Goal: Communication & Community: Answer question/provide support

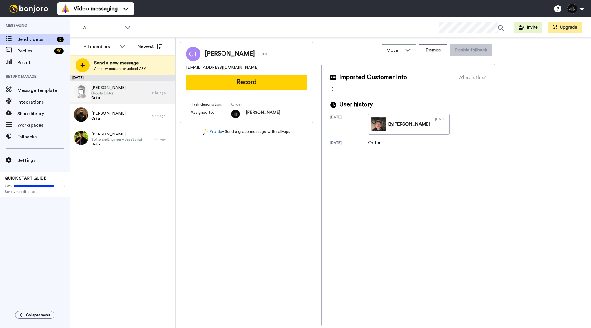
click at [138, 90] on div "[PERSON_NAME] Deputy Editor Order" at bounding box center [111, 92] width 83 height 23
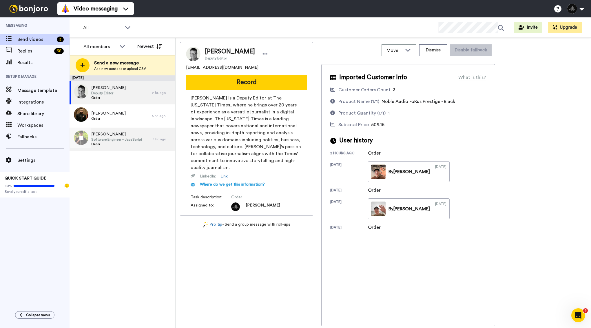
click at [132, 138] on span "Software Engineer – JavaScript" at bounding box center [116, 139] width 51 height 5
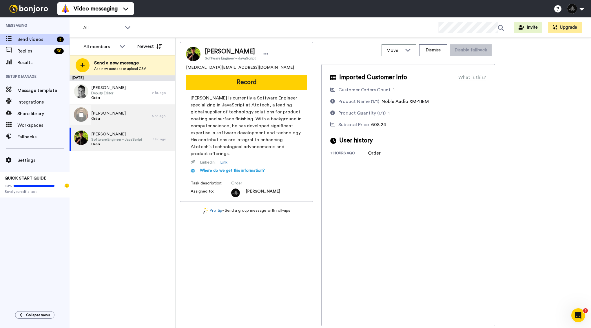
click at [127, 120] on div "[PERSON_NAME] Order" at bounding box center [111, 115] width 83 height 23
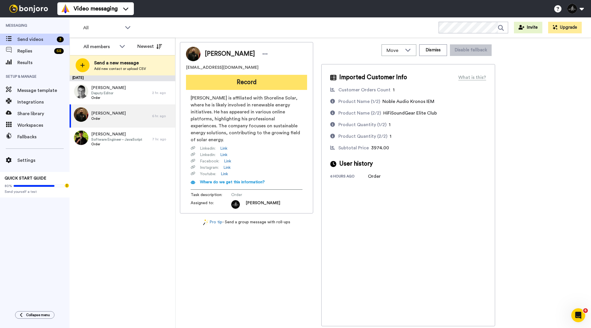
click at [260, 85] on button "Record" at bounding box center [246, 82] width 121 height 15
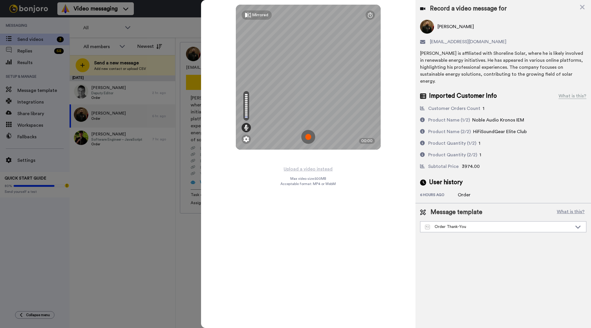
click at [309, 135] on img at bounding box center [308, 137] width 14 height 14
click at [311, 137] on img at bounding box center [308, 137] width 14 height 14
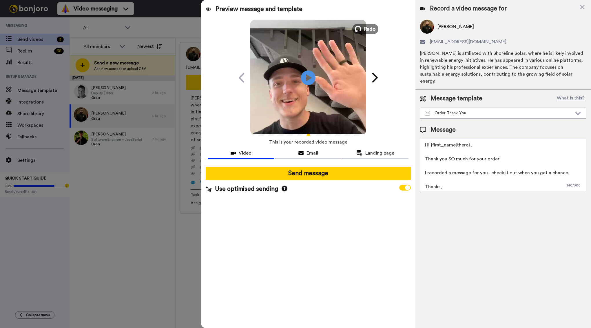
click at [366, 28] on span "Redo" at bounding box center [370, 29] width 12 height 8
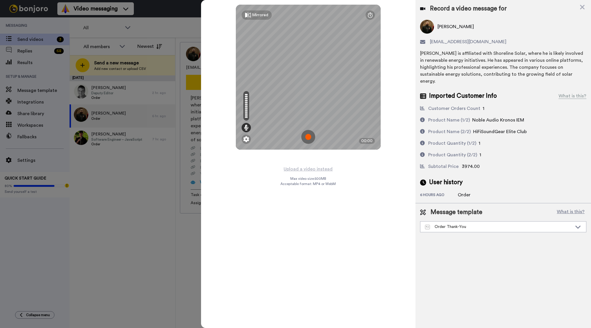
click at [310, 134] on img at bounding box center [308, 137] width 14 height 14
click at [309, 132] on img at bounding box center [308, 137] width 14 height 14
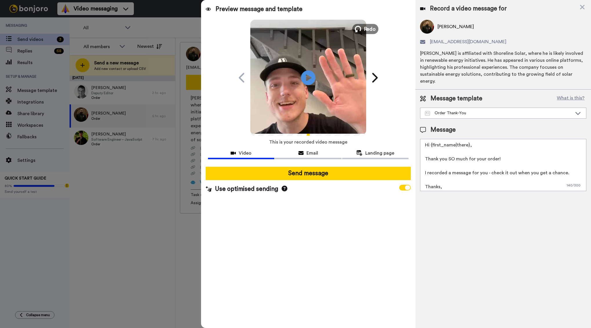
click at [370, 31] on span "Redo" at bounding box center [370, 29] width 12 height 8
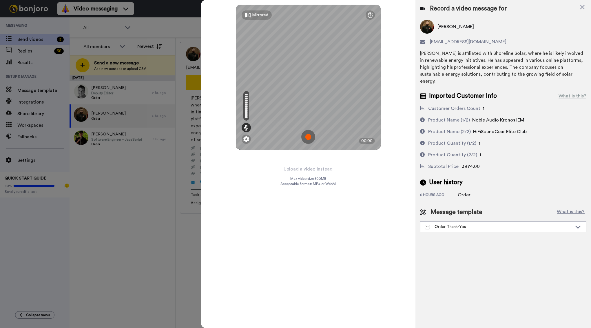
click at [311, 136] on img at bounding box center [308, 137] width 14 height 14
click at [310, 131] on img at bounding box center [308, 137] width 14 height 14
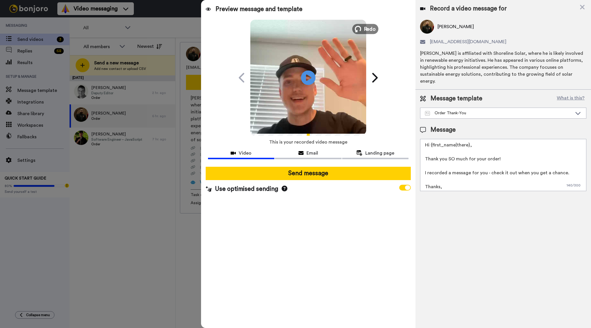
click at [369, 24] on button "Redo" at bounding box center [365, 29] width 26 height 10
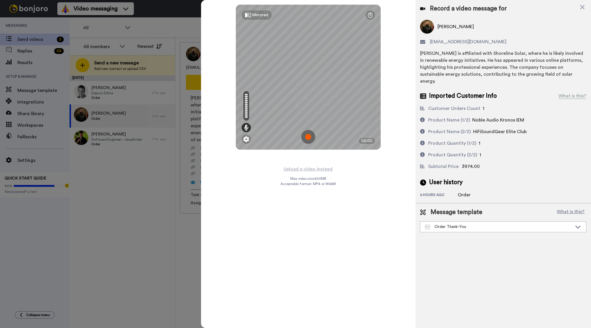
click at [309, 137] on img at bounding box center [308, 137] width 14 height 14
click at [311, 133] on img at bounding box center [308, 137] width 14 height 14
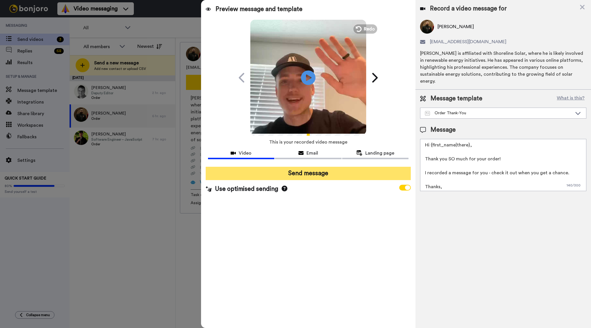
click at [334, 177] on button "Send message" at bounding box center [308, 173] width 205 height 13
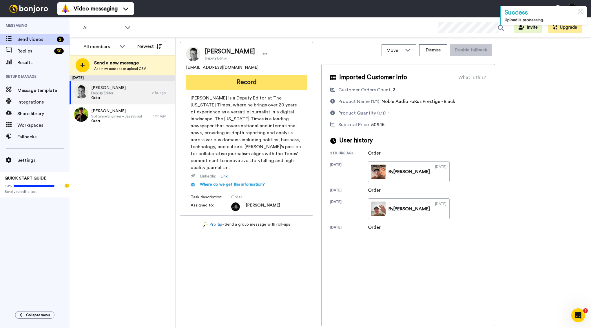
click at [244, 85] on button "Record" at bounding box center [246, 82] width 121 height 15
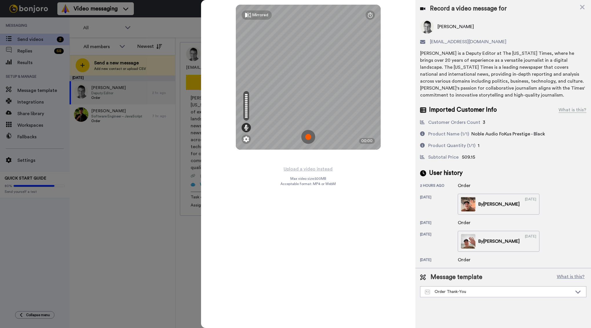
click at [310, 134] on img at bounding box center [308, 137] width 14 height 14
click at [310, 133] on img at bounding box center [308, 137] width 14 height 14
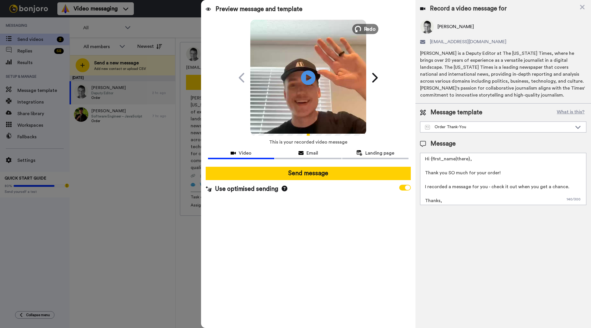
click at [365, 31] on span "Redo" at bounding box center [370, 29] width 12 height 8
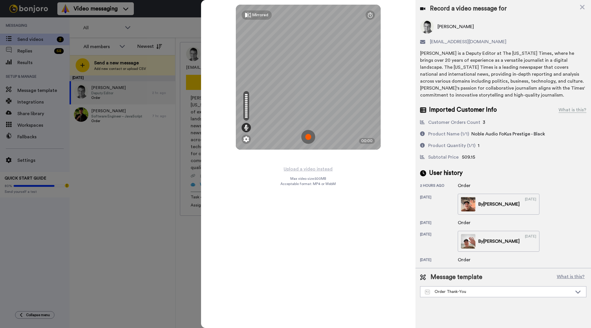
click at [310, 135] on img at bounding box center [308, 137] width 14 height 14
click at [309, 130] on img at bounding box center [308, 137] width 14 height 14
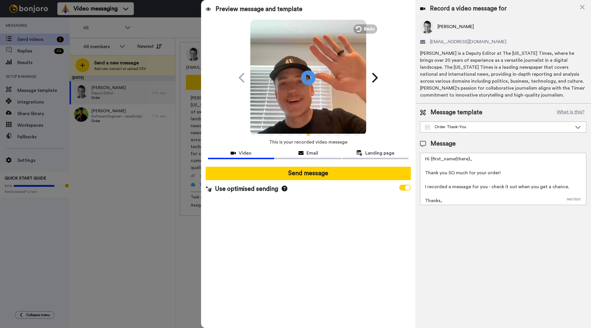
click at [370, 23] on div "Play/Pause" at bounding box center [308, 78] width 145 height 116
click at [369, 26] on span "Redo" at bounding box center [370, 29] width 12 height 8
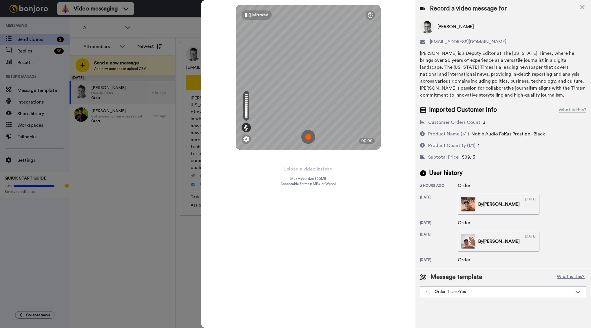
click at [310, 134] on img at bounding box center [308, 137] width 14 height 14
click at [309, 135] on img at bounding box center [308, 137] width 14 height 14
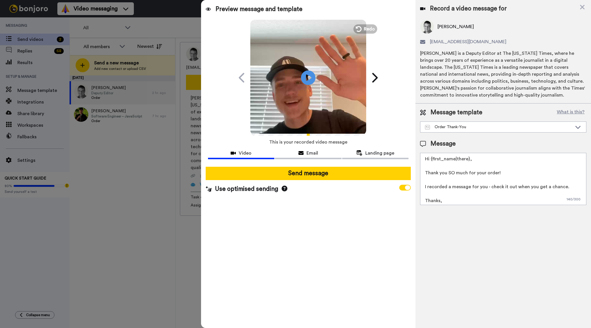
click at [306, 166] on div at bounding box center [308, 164] width 201 height 5
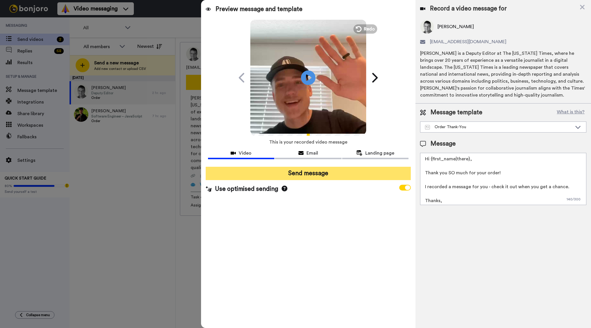
click at [306, 168] on button "Send message" at bounding box center [308, 173] width 205 height 13
